Goal: Information Seeking & Learning: Understand process/instructions

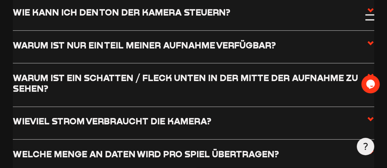
scroll to position [764, 0]
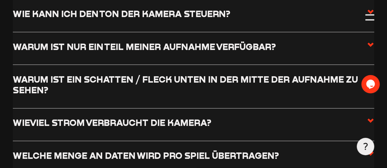
click at [0, 0] on input "Warum ist meine Kamera offline?" at bounding box center [0, 0] width 0 height 0
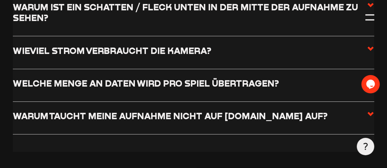
scroll to position [924, 0]
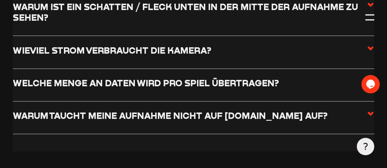
click at [0, 0] on input "Warum ist mein Livestream verzögert?" at bounding box center [0, 0] width 0 height 0
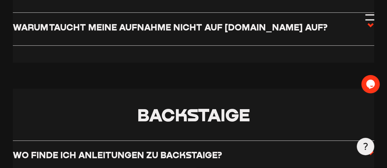
scroll to position [981, 0]
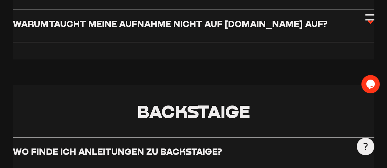
click at [0, 0] on input "Warum ist nur ein Teil meiner Aufnahme verfügbar?" at bounding box center [0, 0] width 0 height 0
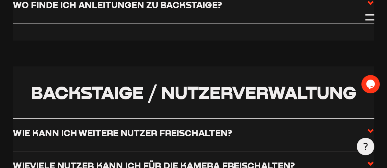
scroll to position [1143, 0]
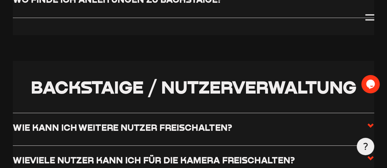
click at [0, 0] on input "Warum taucht meine Aufnahme nicht auf [DOMAIN_NAME] auf?" at bounding box center [0, 0] width 0 height 0
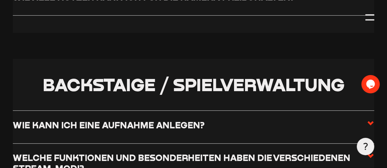
scroll to position [1314, 0]
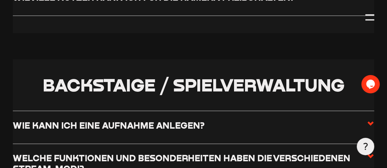
click at [0, 0] on input "Wo finde ich Anleitungen zu Backstaige?" at bounding box center [0, 0] width 0 height 0
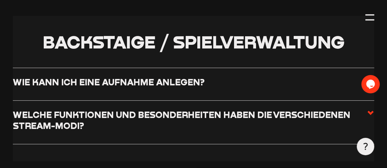
scroll to position [1236, 0]
